Goal: Check status

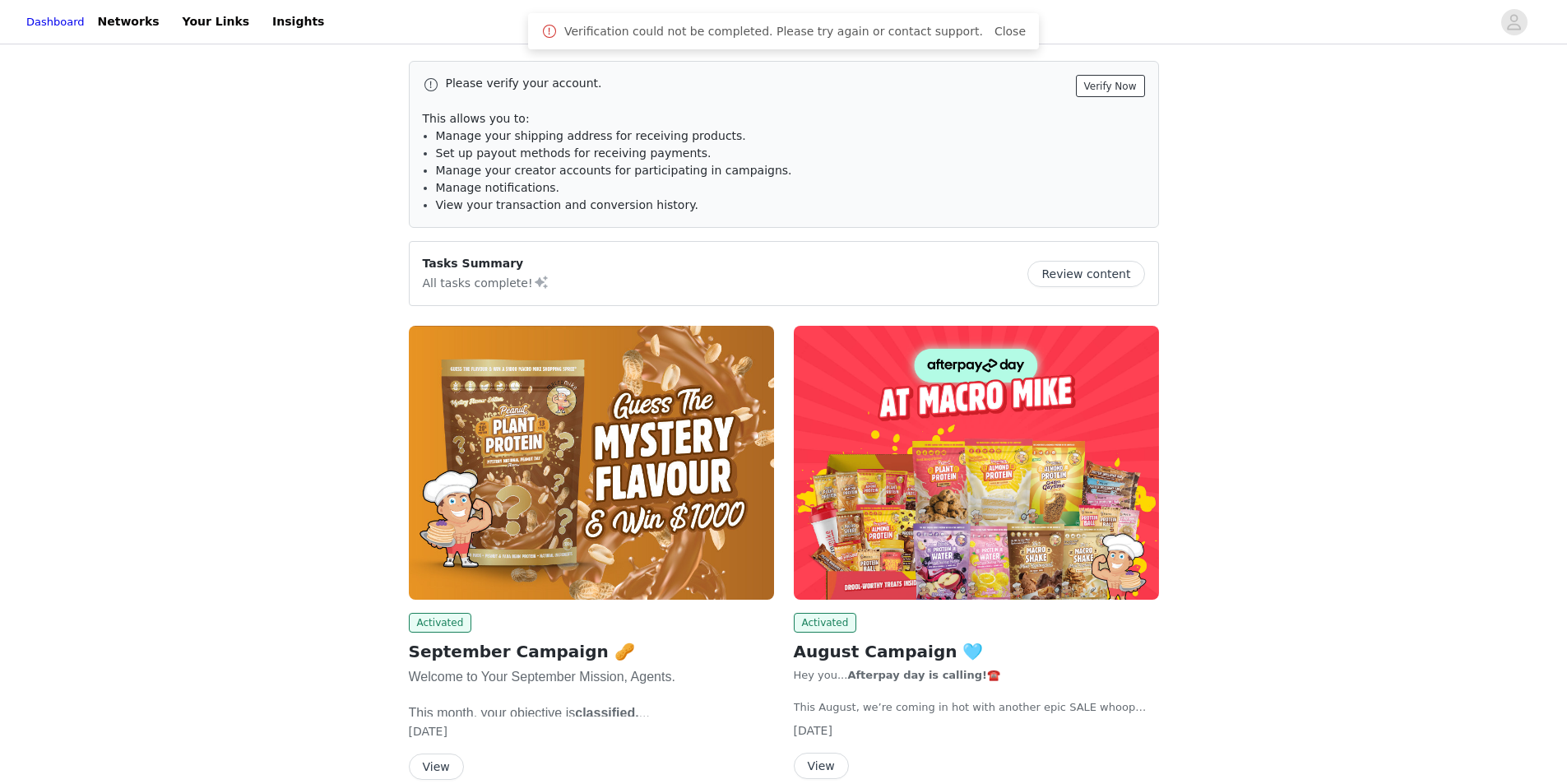
click at [1120, 89] on button "Verify Now" at bounding box center [1110, 86] width 69 height 22
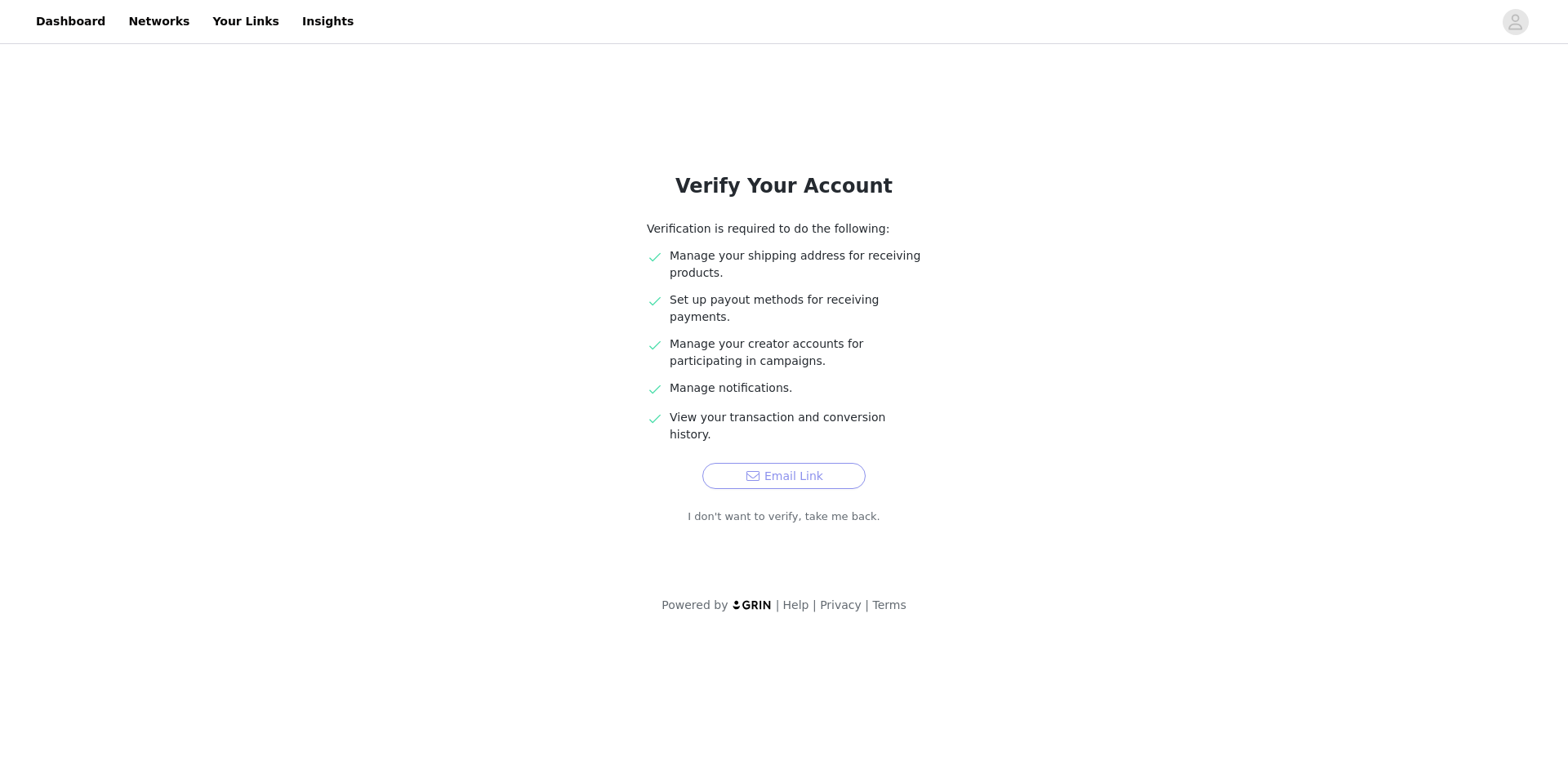
click at [818, 463] on button "Email Link" at bounding box center [784, 476] width 164 height 26
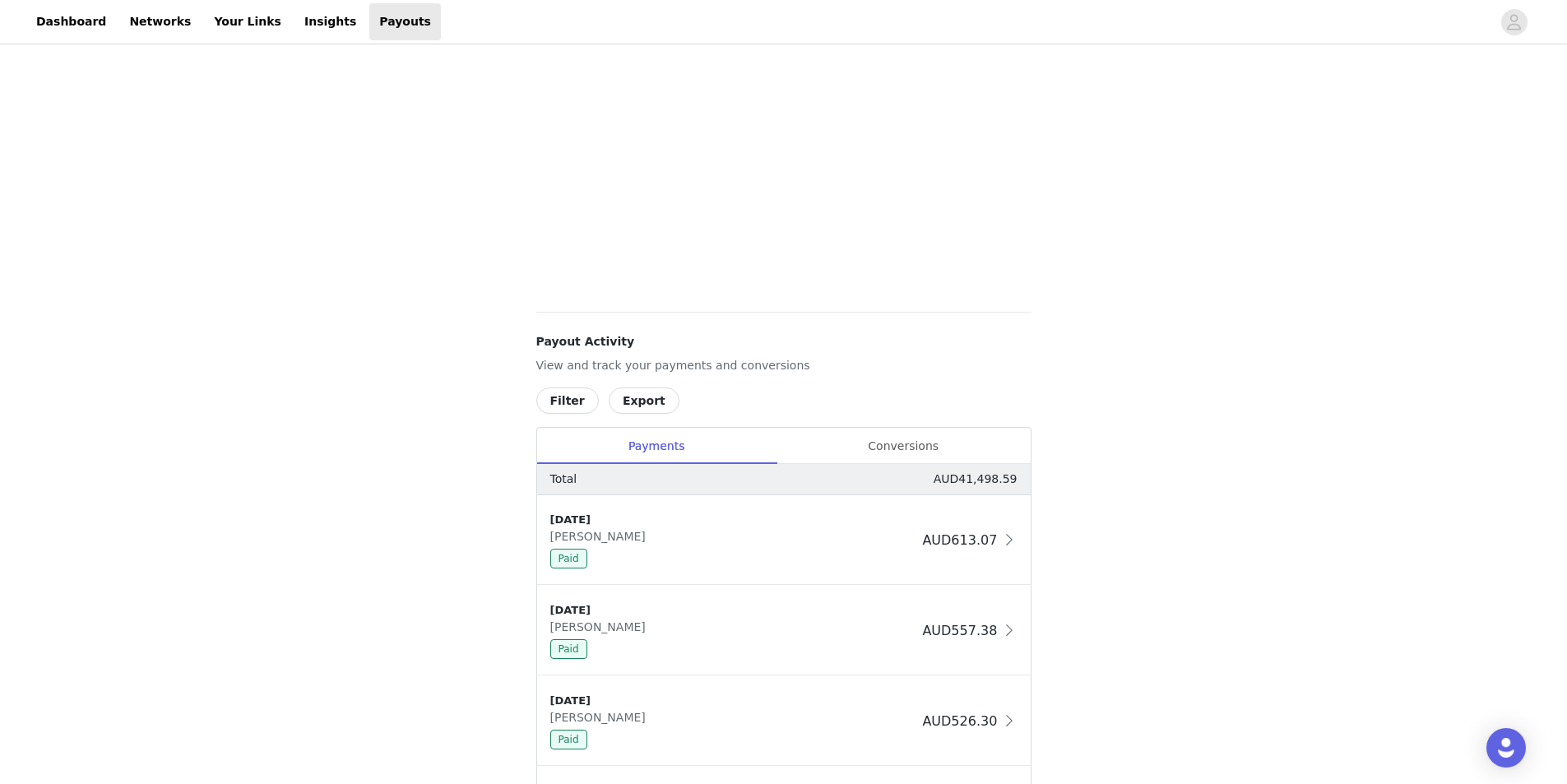
scroll to position [576, 0]
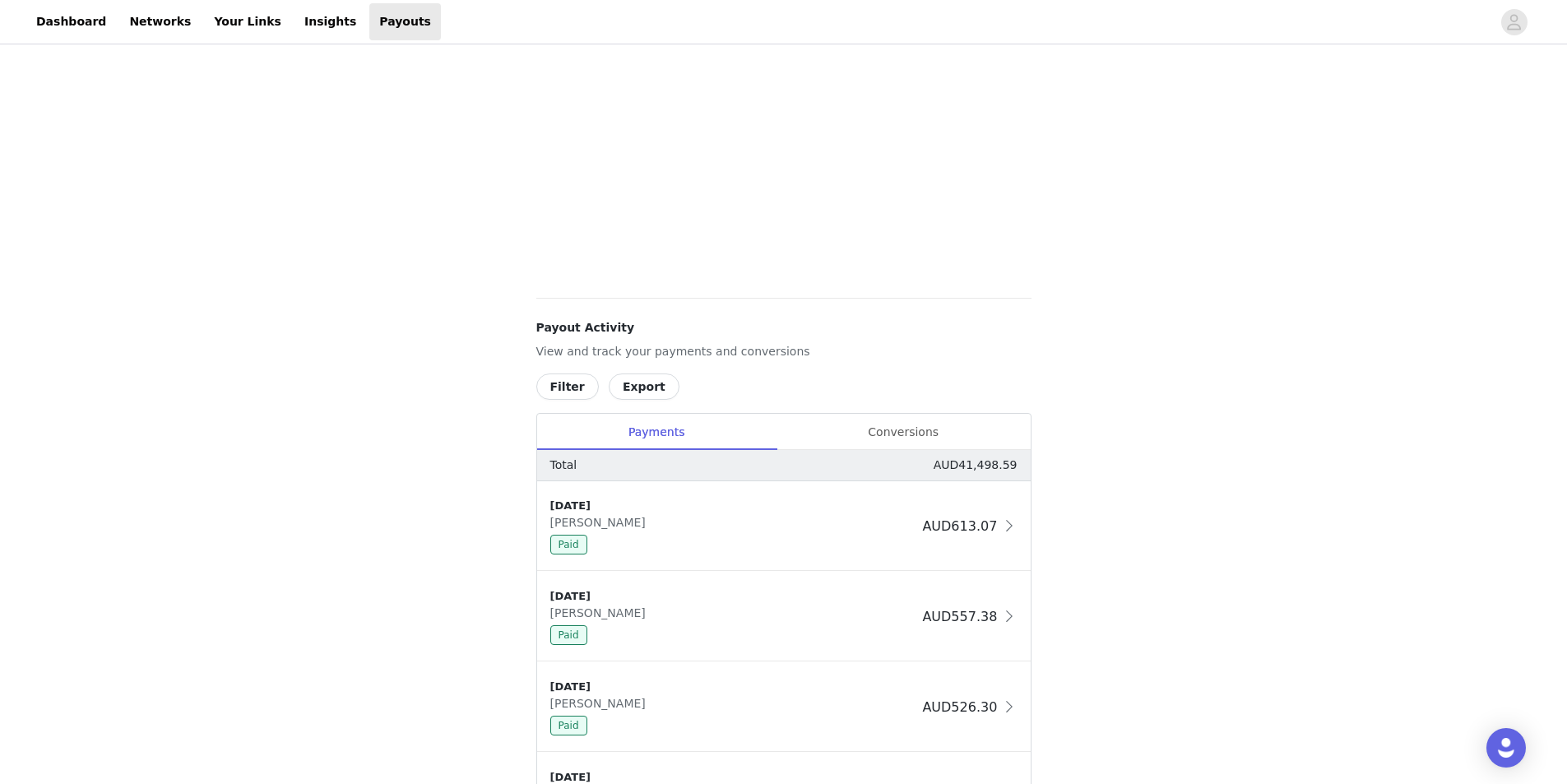
click at [899, 419] on div "Conversions" at bounding box center [904, 432] width 254 height 37
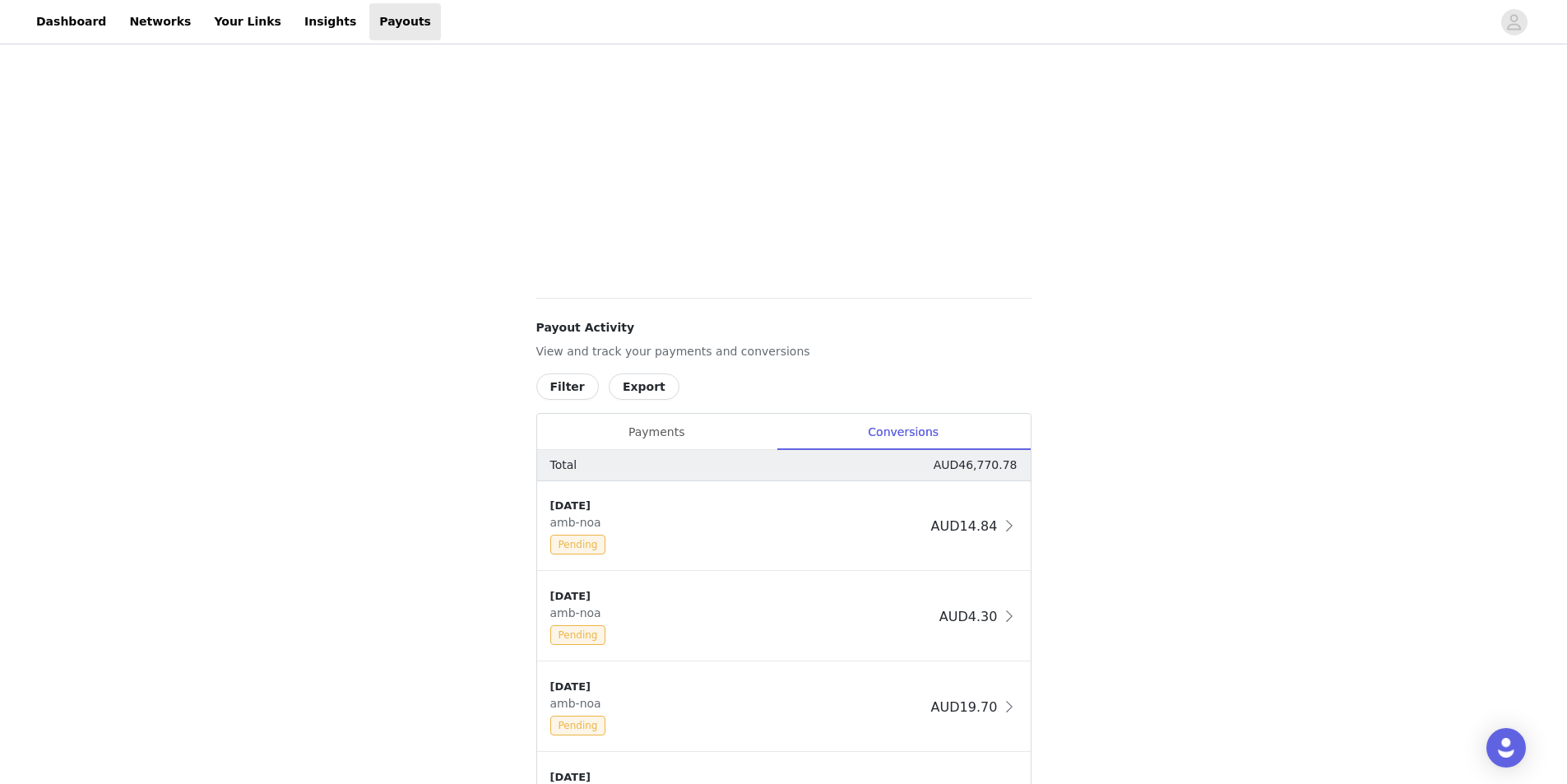
click at [562, 390] on button "Filter" at bounding box center [567, 387] width 63 height 26
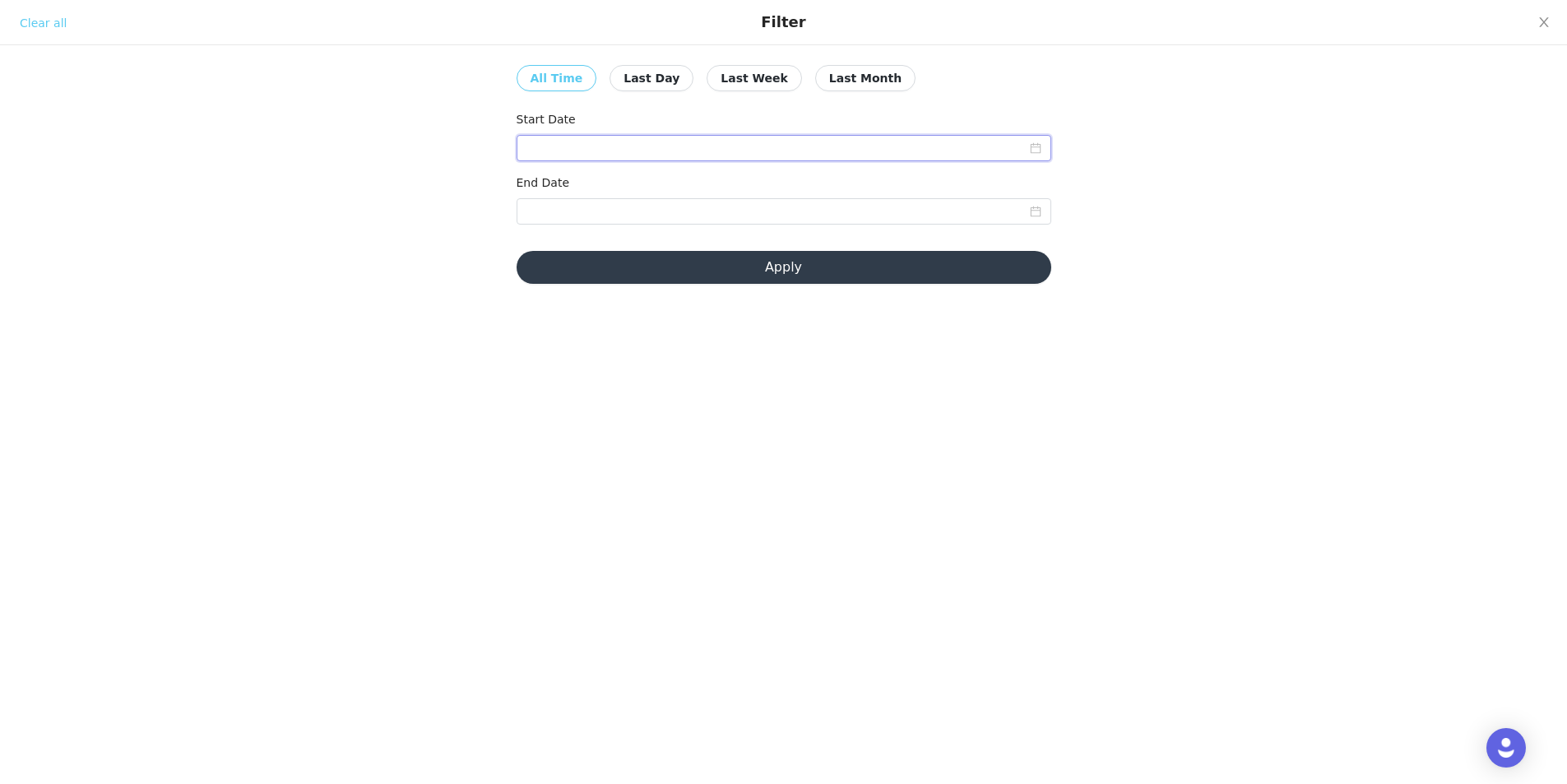
click at [679, 157] on input at bounding box center [784, 148] width 535 height 26
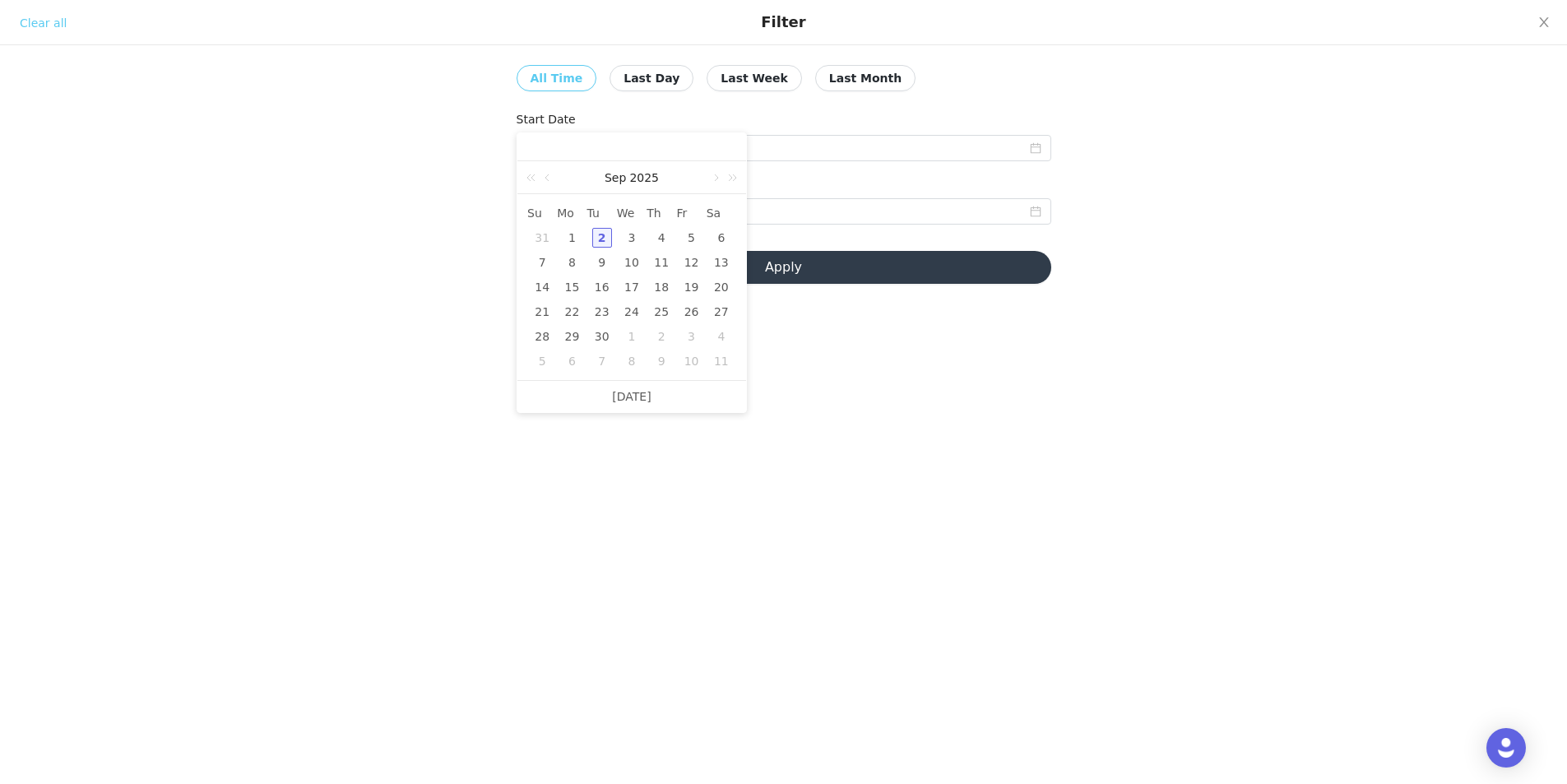
click at [583, 241] on td "1" at bounding box center [572, 237] width 30 height 25
type input "[DATE]"
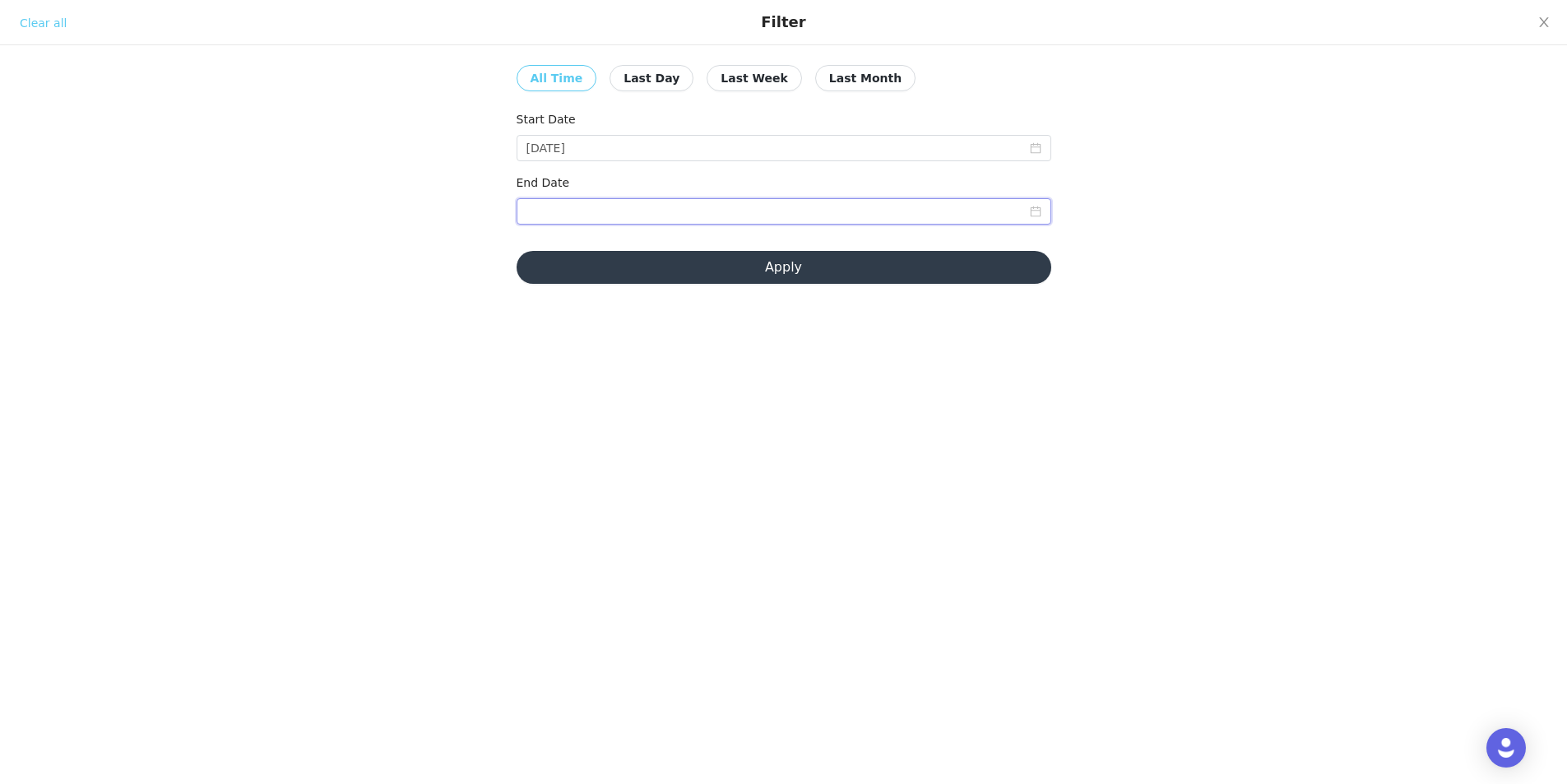
click at [607, 216] on input at bounding box center [784, 211] width 535 height 26
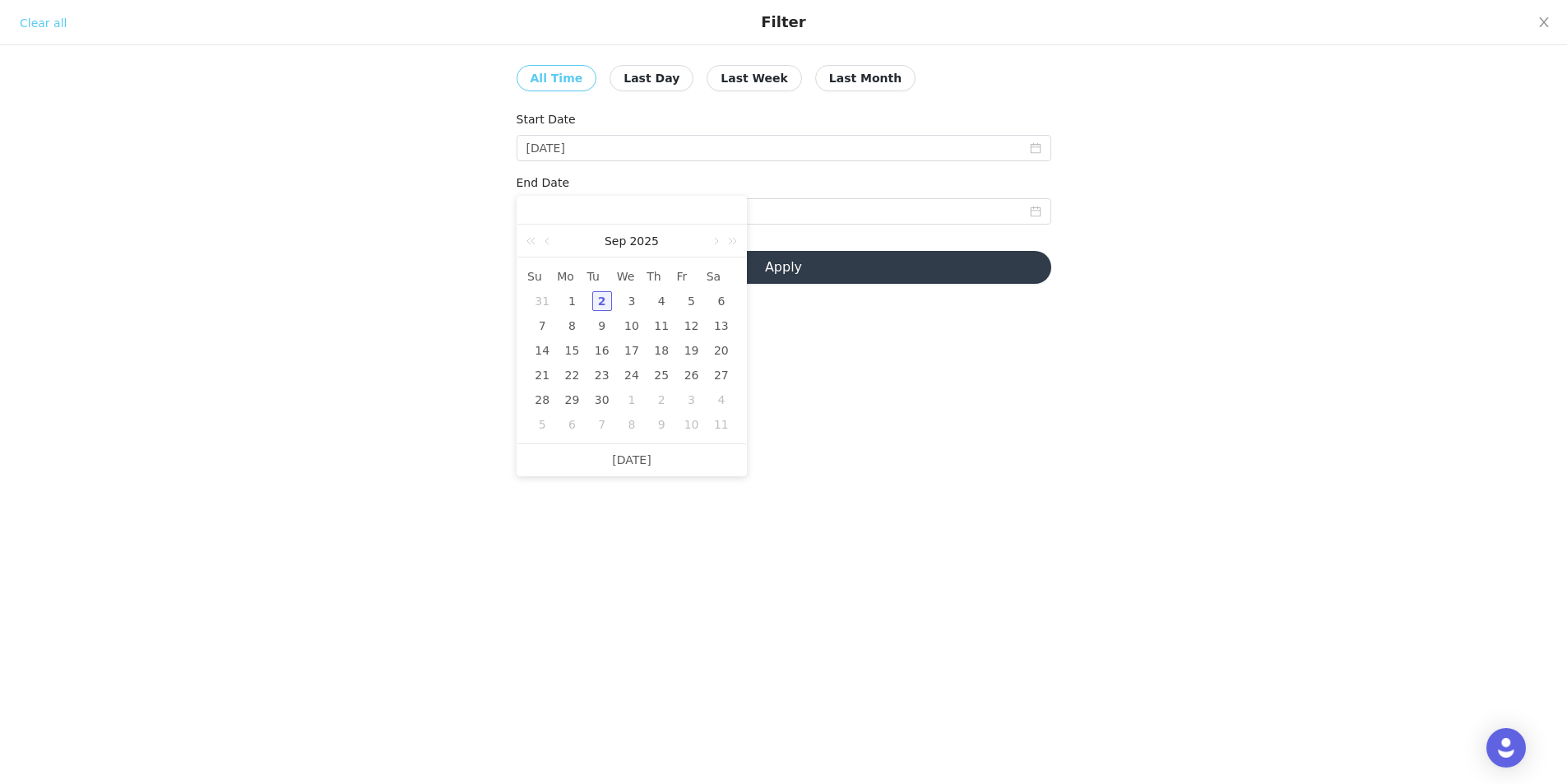
click at [595, 307] on div "2" at bounding box center [602, 301] width 20 height 20
type input "[DATE]"
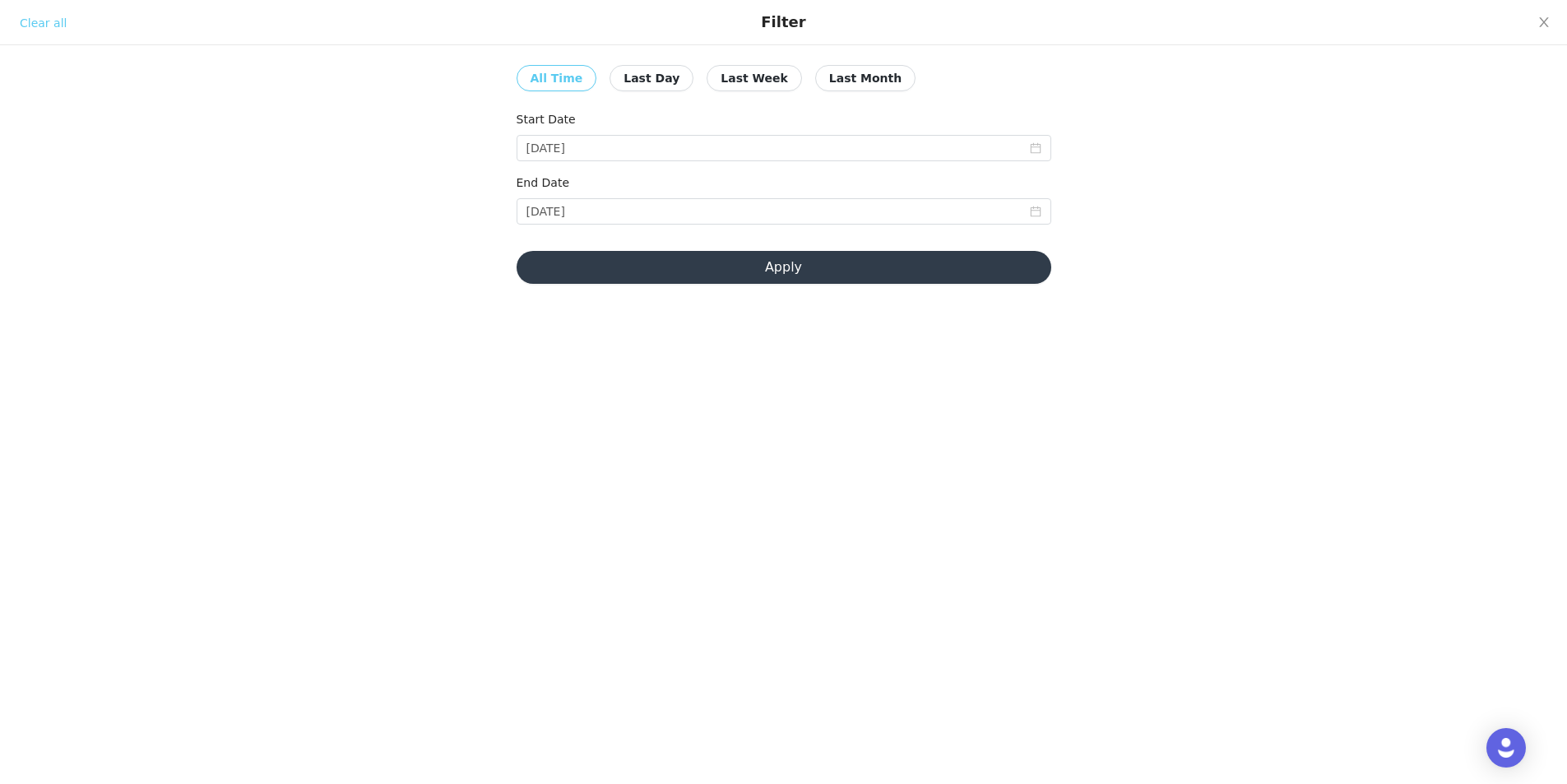
click at [716, 269] on button "Apply" at bounding box center [784, 267] width 535 height 33
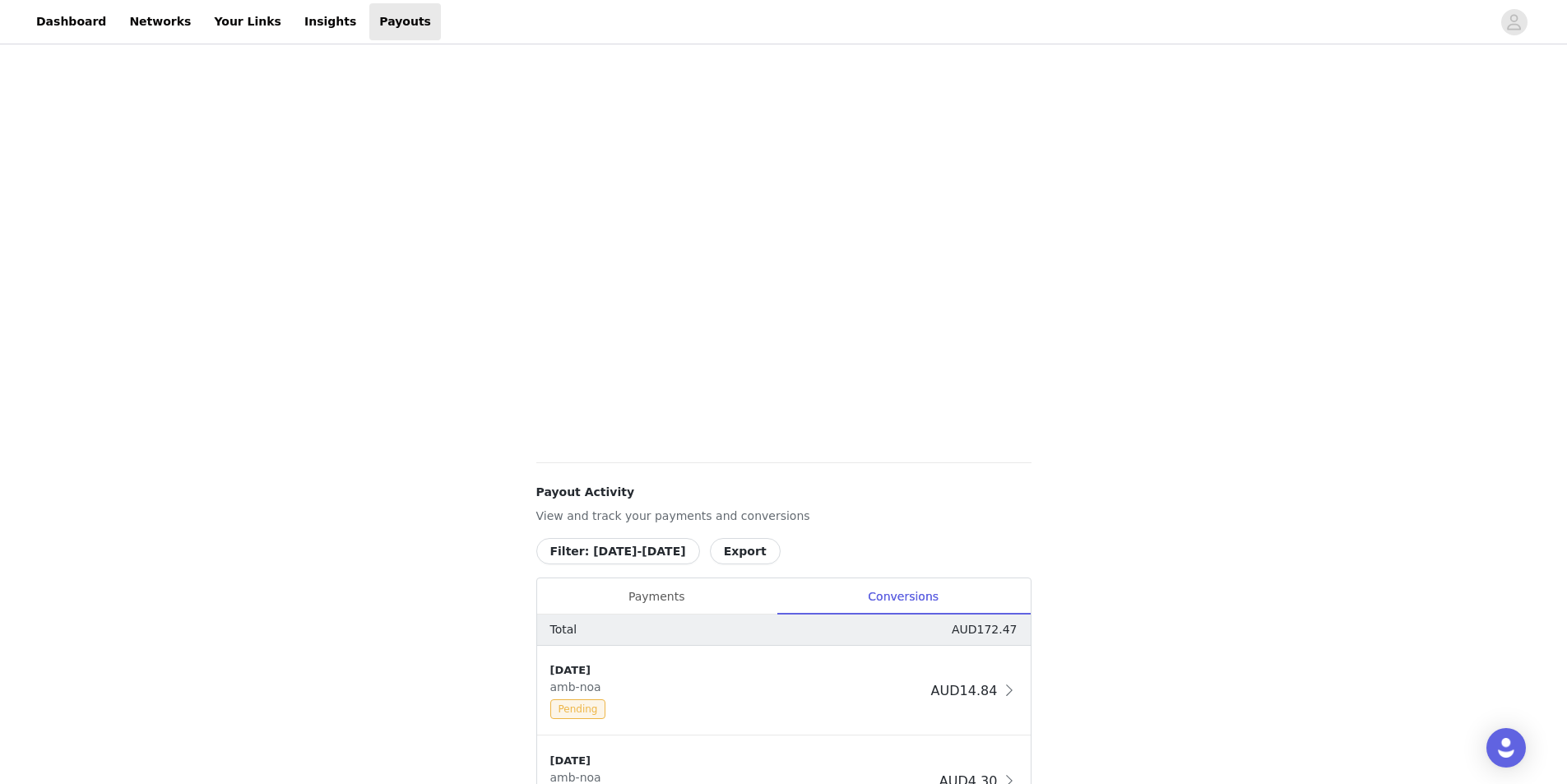
scroll to position [82, 0]
